Goal: Navigation & Orientation: Go to known website

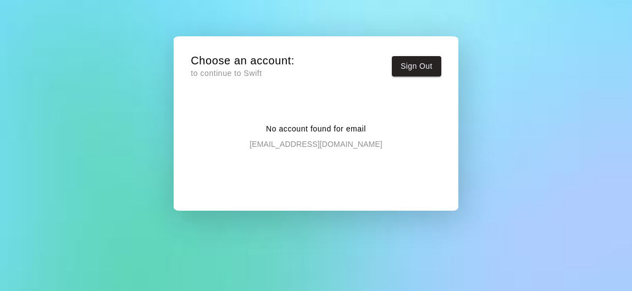
click at [218, 72] on p "to continue to Swift" at bounding box center [243, 74] width 104 height 12
click at [423, 64] on button "Sign Out" at bounding box center [416, 66] width 49 height 20
